Goal: Information Seeking & Learning: Find specific fact

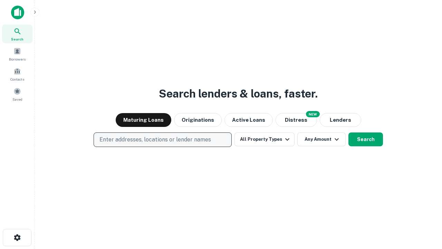
click at [162, 140] on p "Enter addresses, locations or lender names" at bounding box center [156, 140] width 112 height 8
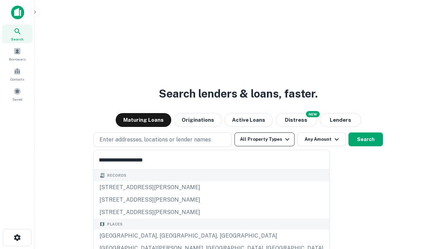
click at [165, 236] on div "[GEOGRAPHIC_DATA], [GEOGRAPHIC_DATA], [GEOGRAPHIC_DATA]" at bounding box center [211, 236] width 235 height 12
click at [265, 139] on button "All Property Types" at bounding box center [265, 139] width 60 height 14
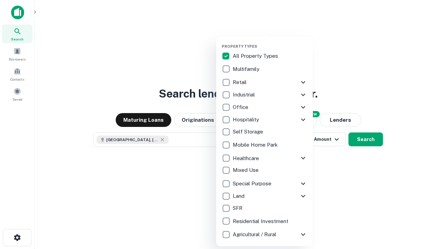
click at [270, 42] on button "button" at bounding box center [270, 42] width 97 height 0
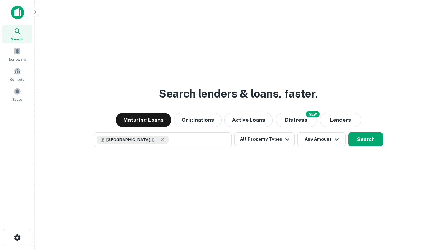
scroll to position [11, 0]
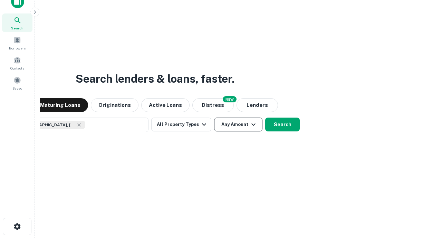
click at [214, 118] on button "Any Amount" at bounding box center [238, 125] width 48 height 14
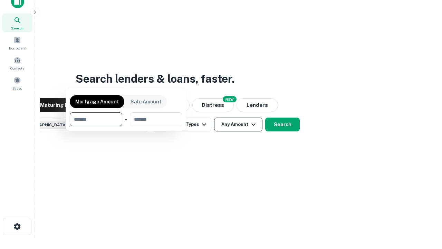
scroll to position [50, 196]
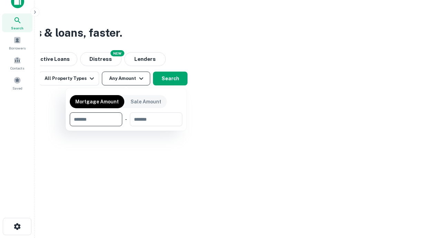
type input "*******"
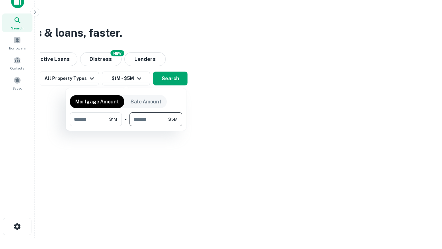
type input "*******"
click at [126, 126] on button "button" at bounding box center [126, 126] width 113 height 0
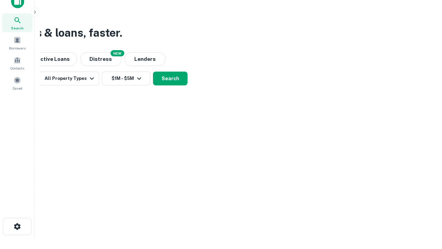
scroll to position [11, 0]
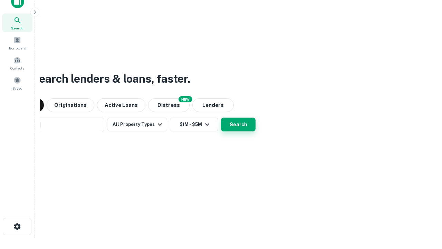
click at [221, 118] on button "Search" at bounding box center [238, 125] width 35 height 14
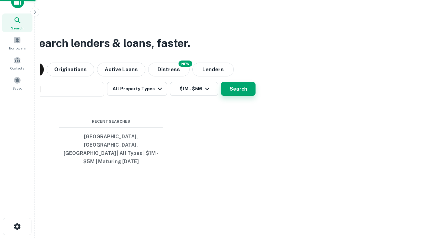
scroll to position [22, 196]
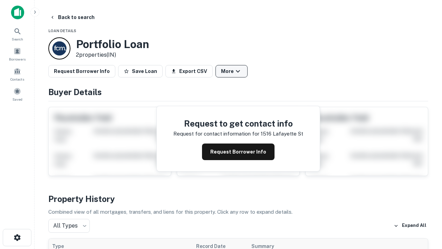
click at [232, 71] on button "More" at bounding box center [232, 71] width 32 height 12
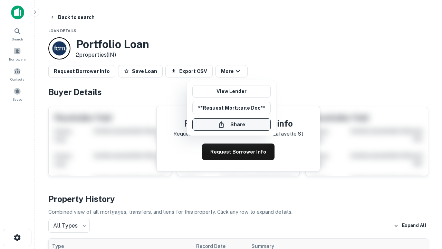
click at [232, 124] on button "Share" at bounding box center [232, 124] width 78 height 12
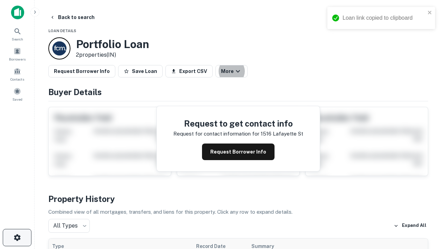
click at [17, 237] on icon "button" at bounding box center [17, 237] width 8 height 8
